Goal: Information Seeking & Learning: Learn about a topic

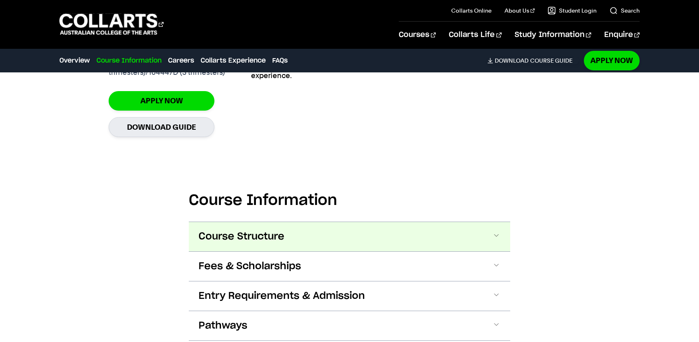
click at [497, 232] on span at bounding box center [497, 237] width 8 height 11
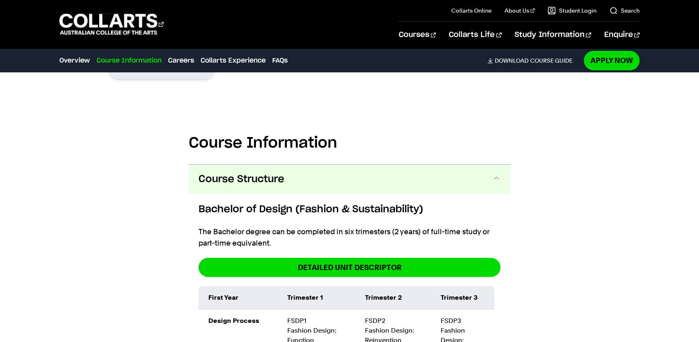
scroll to position [864, 0]
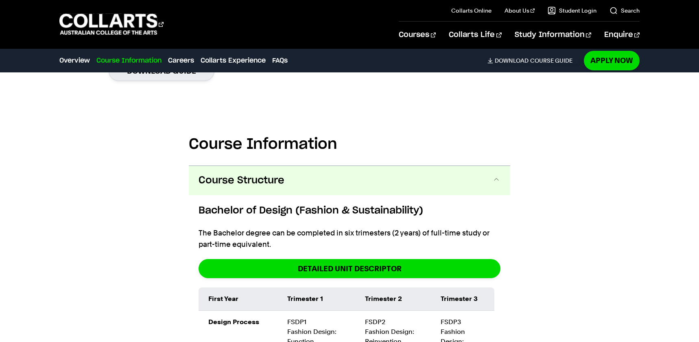
click at [497, 175] on span at bounding box center [497, 180] width 8 height 11
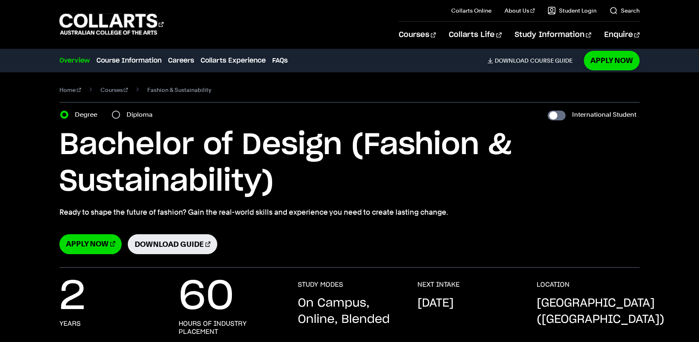
scroll to position [0, 0]
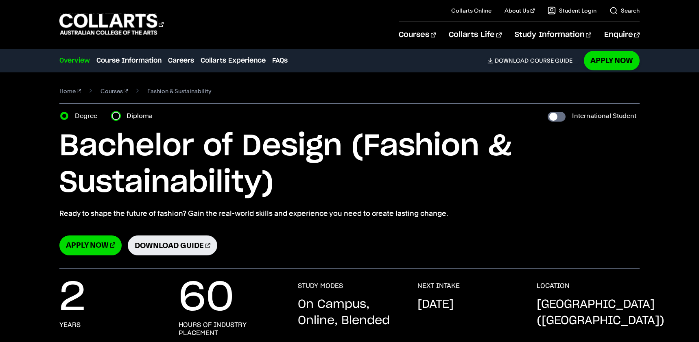
click at [117, 116] on input "Diploma" at bounding box center [116, 116] width 8 height 8
radio input "true"
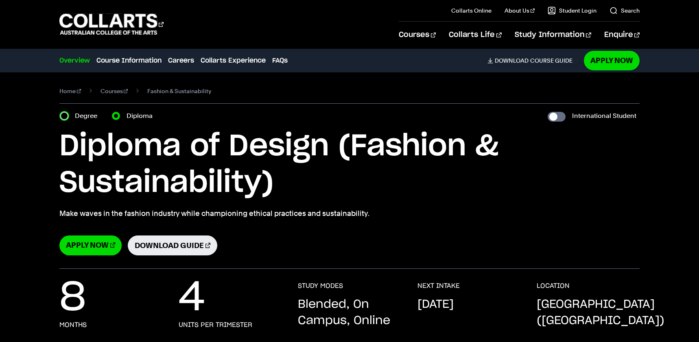
click at [62, 117] on input "Degree" at bounding box center [64, 116] width 8 height 8
radio input "true"
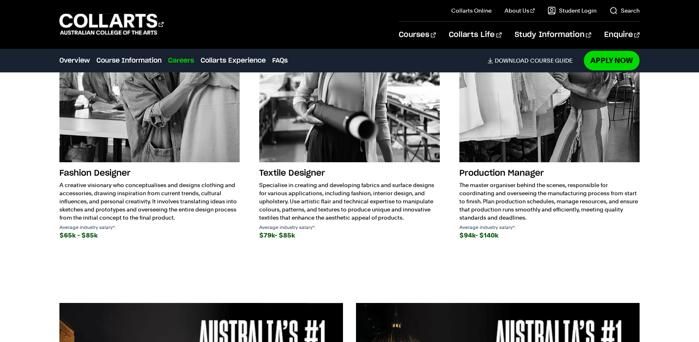
scroll to position [1605, 0]
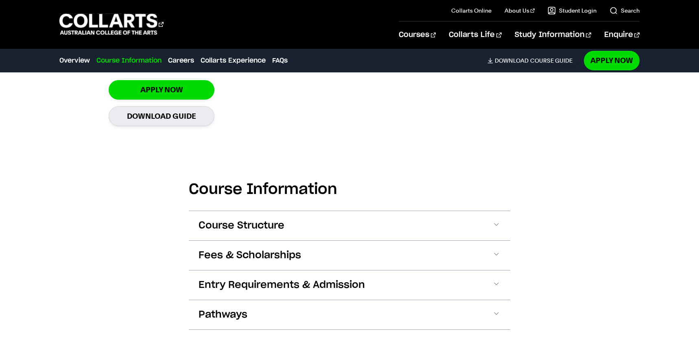
scroll to position [871, 0]
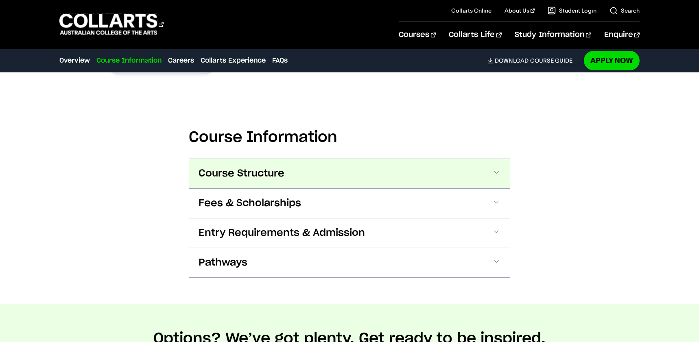
click at [287, 165] on button "Course Structure" at bounding box center [350, 173] width 322 height 29
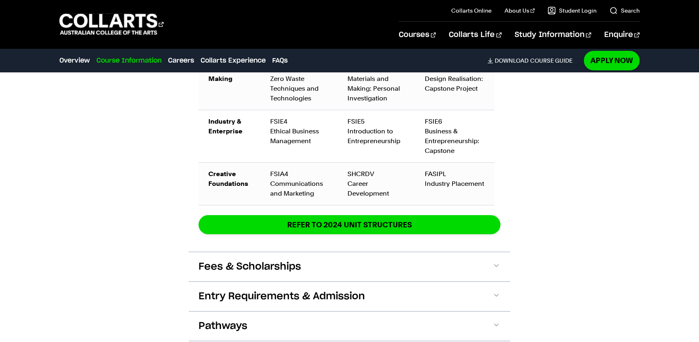
scroll to position [1439, 0]
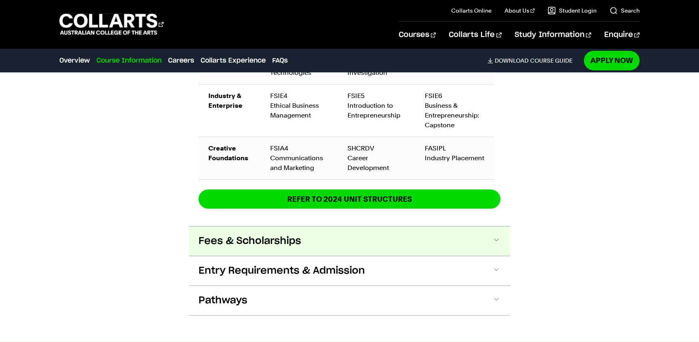
click at [289, 235] on span "Fees & Scholarships" at bounding box center [250, 241] width 103 height 13
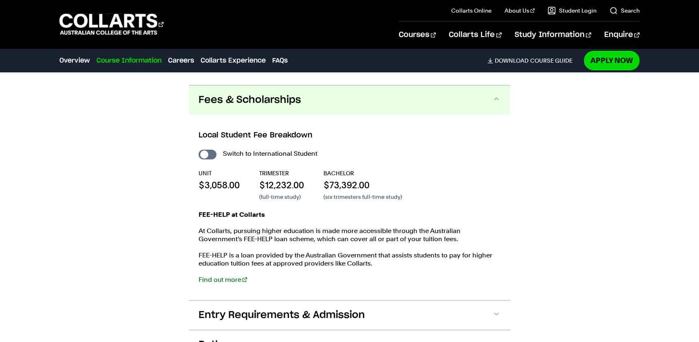
scroll to position [1581, 0]
click at [212, 149] on input "International Student" at bounding box center [208, 154] width 18 height 10
checkbox input "true"
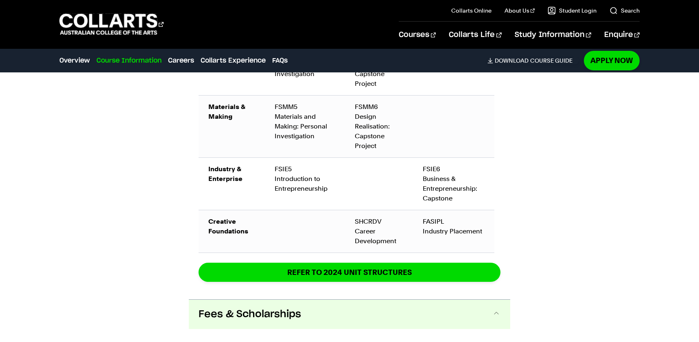
scroll to position [1744, 0]
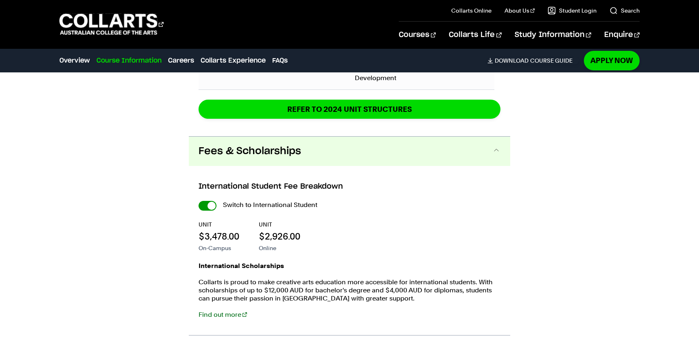
click at [204, 201] on input "International Student" at bounding box center [208, 206] width 18 height 10
checkbox input "false"
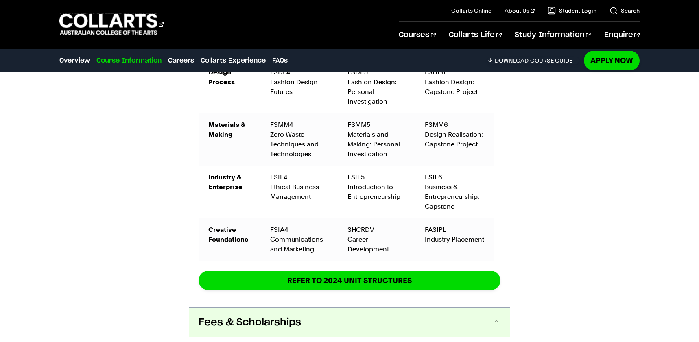
scroll to position [1261, 0]
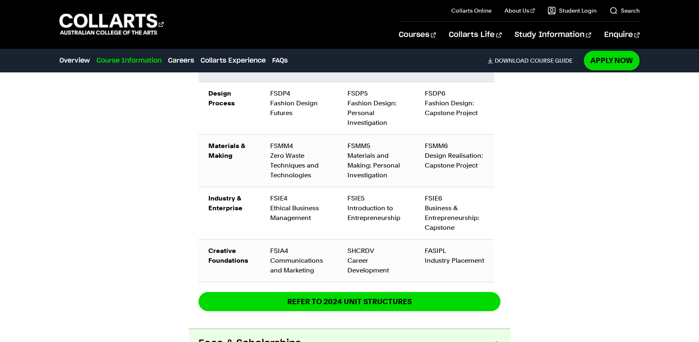
scroll to position [1282, 0]
